Goal: Find specific page/section: Find specific page/section

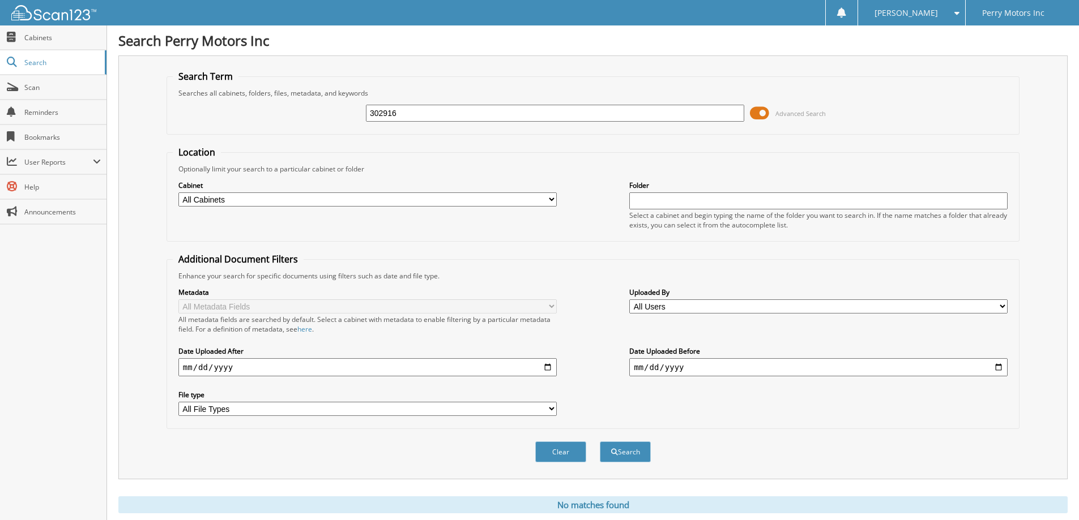
click at [466, 110] on input "302916" at bounding box center [555, 113] width 378 height 17
type input "302880"
click at [600, 442] on button "Search" at bounding box center [625, 452] width 51 height 21
